Goal: Navigation & Orientation: Find specific page/section

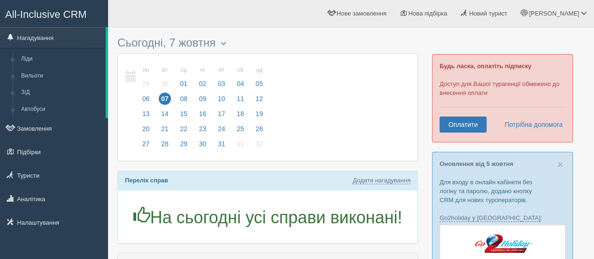
click at [23, 11] on span "All-Inclusive CRM" at bounding box center [46, 14] width 82 height 12
drag, startPoint x: 62, startPoint y: 22, endPoint x: 70, endPoint y: 22, distance: 8.9
click at [62, 22] on link "All-Inclusive CRM" at bounding box center [53, 13] width 107 height 26
